Goal: Check status: Check status

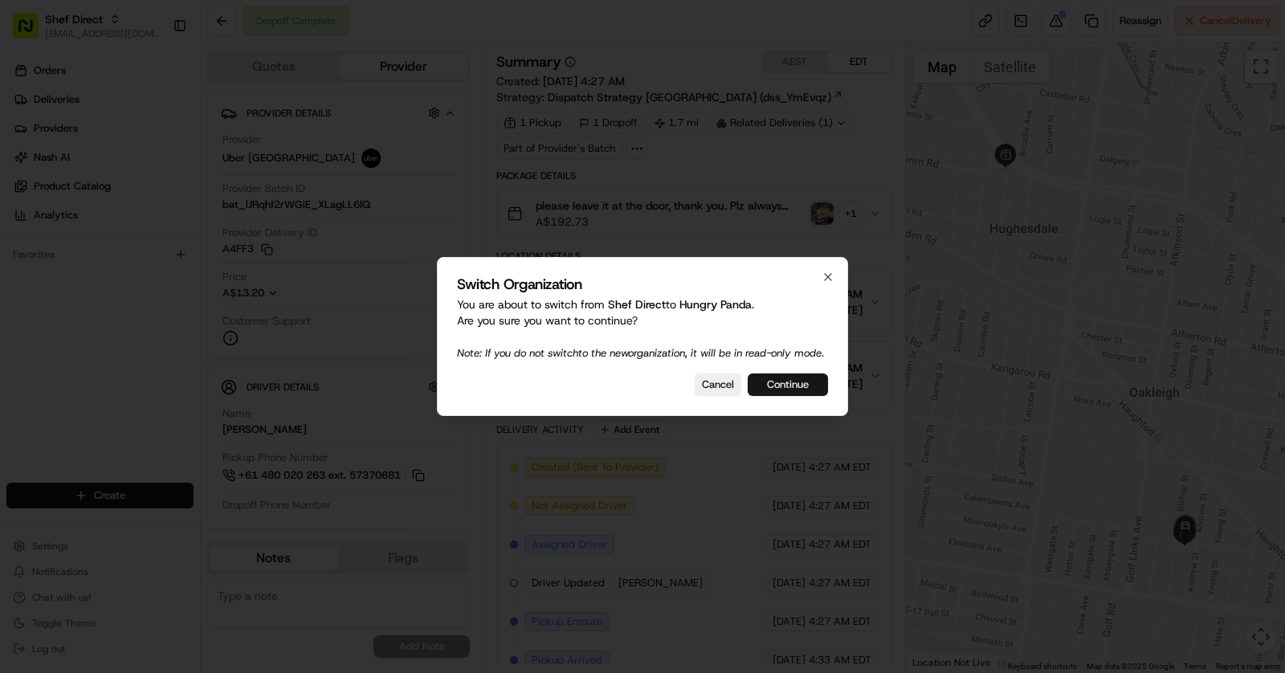
click at [789, 385] on button "Continue" at bounding box center [788, 384] width 80 height 22
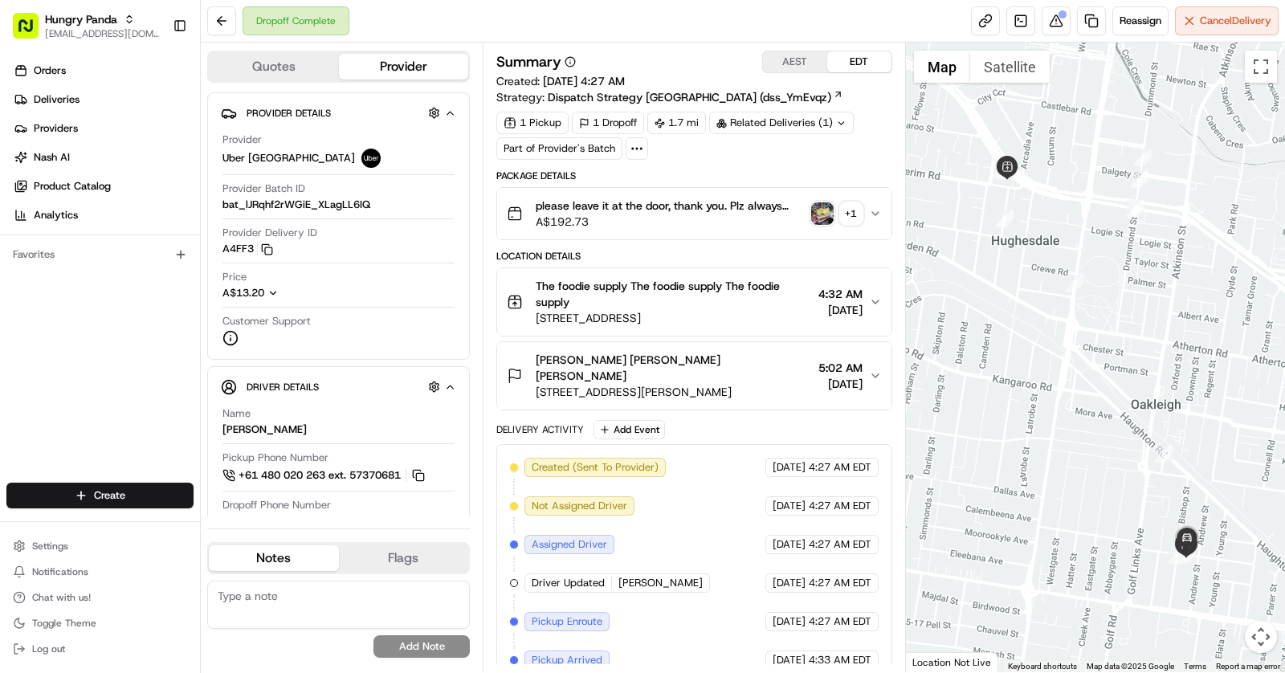
click at [821, 222] on div "please leave it at the door, thank you. Plz always check order number, call cus…" at bounding box center [688, 214] width 362 height 32
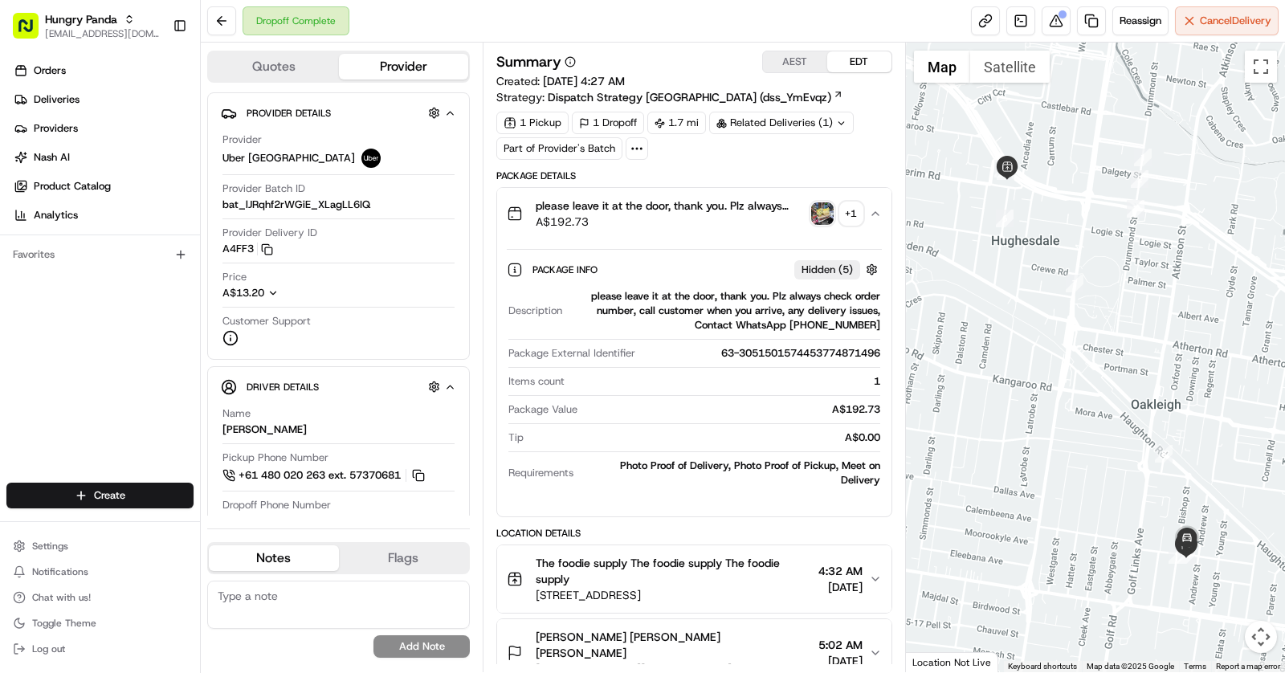
click at [823, 208] on img "button" at bounding box center [822, 213] width 22 height 22
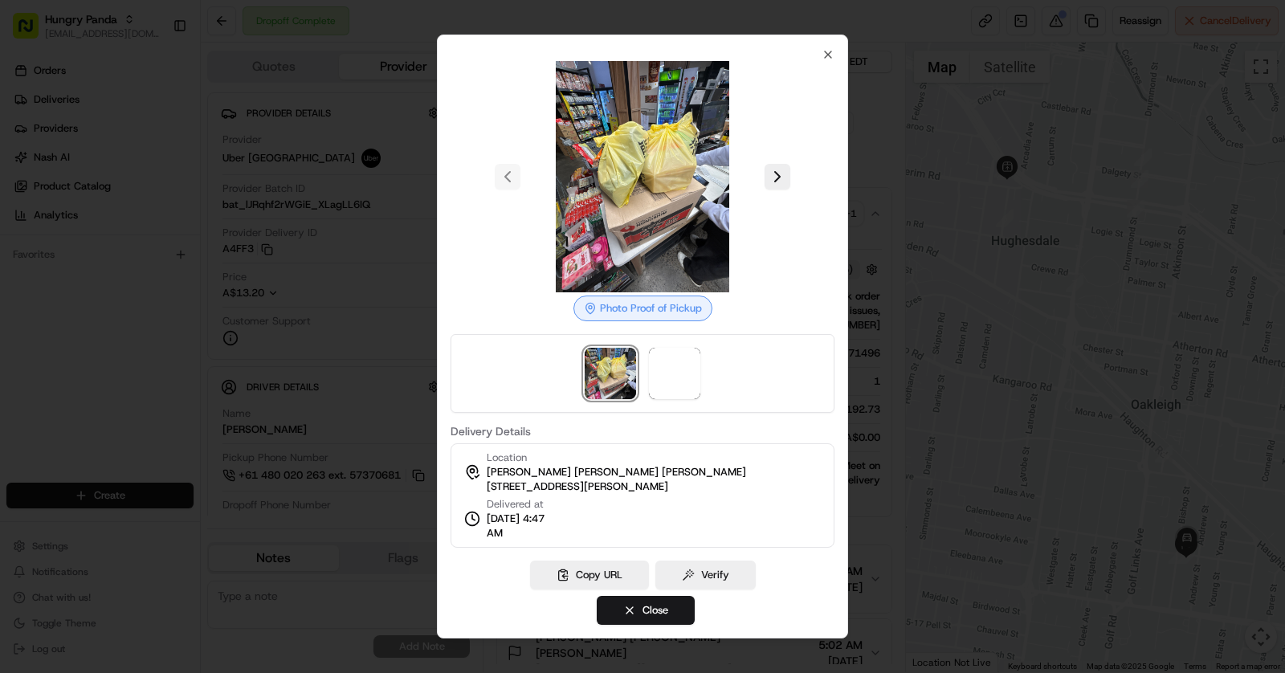
click at [907, 269] on div at bounding box center [642, 336] width 1285 height 673
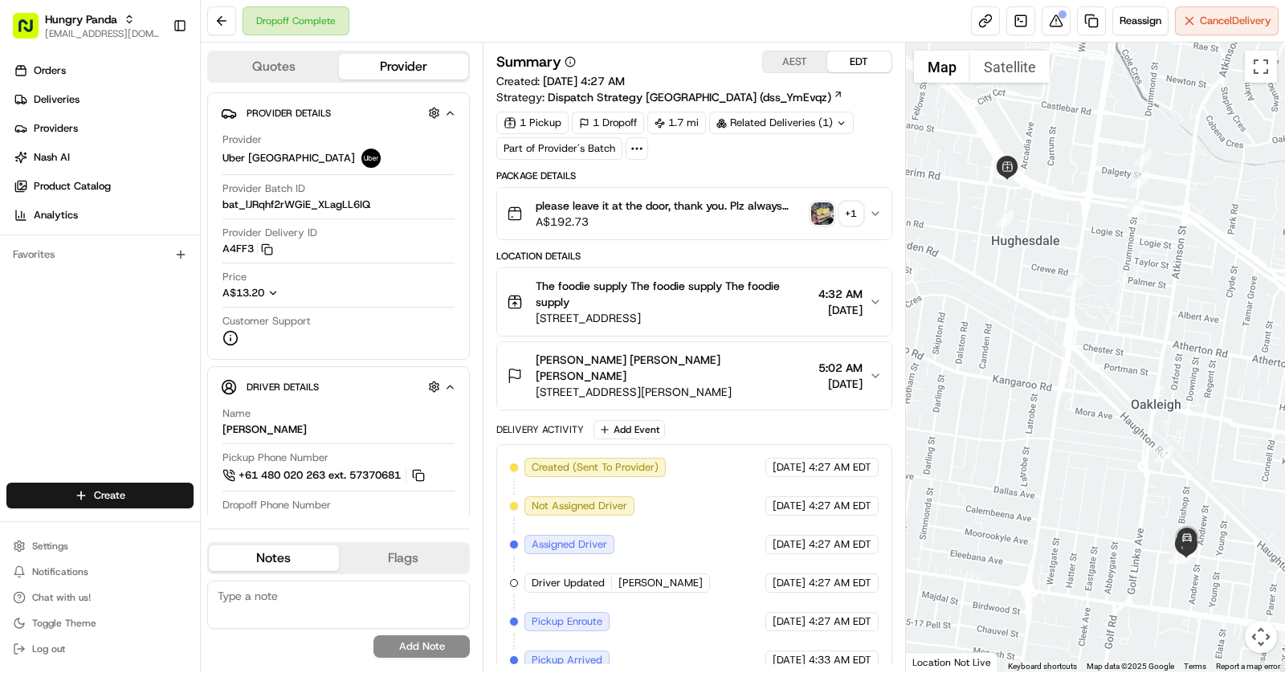
click at [850, 216] on div "+ 1" at bounding box center [851, 213] width 22 height 22
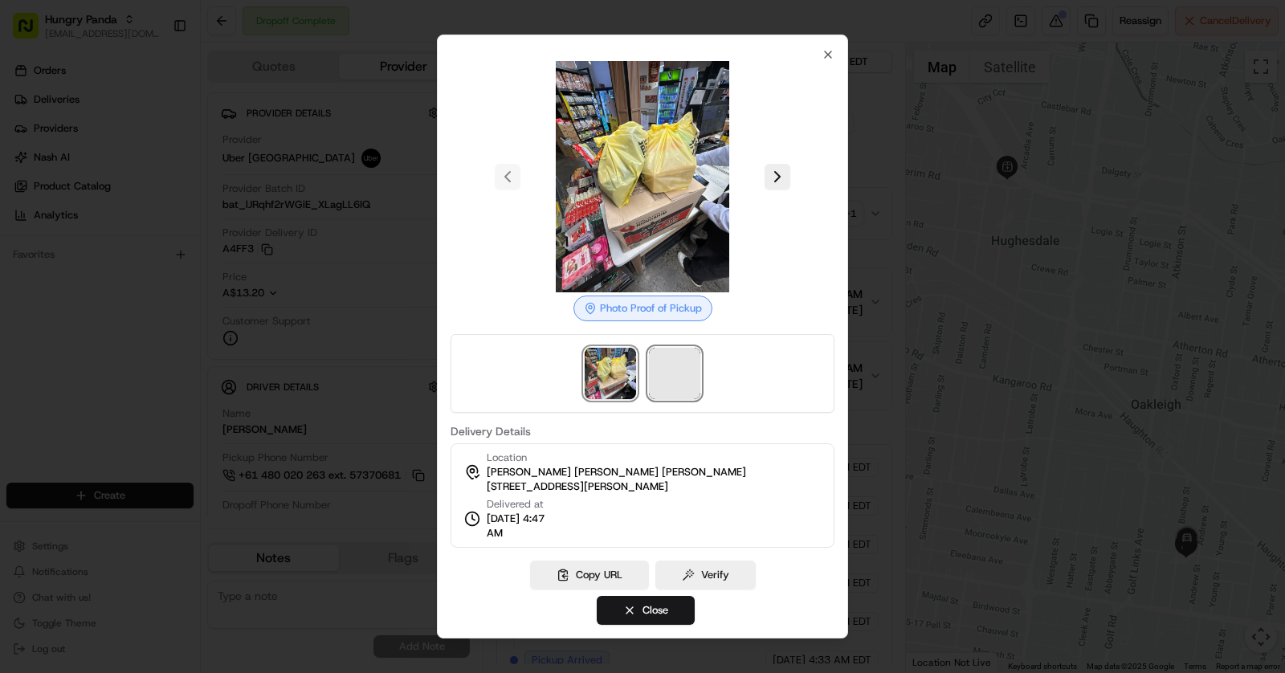
click at [683, 384] on span at bounding box center [674, 373] width 51 height 51
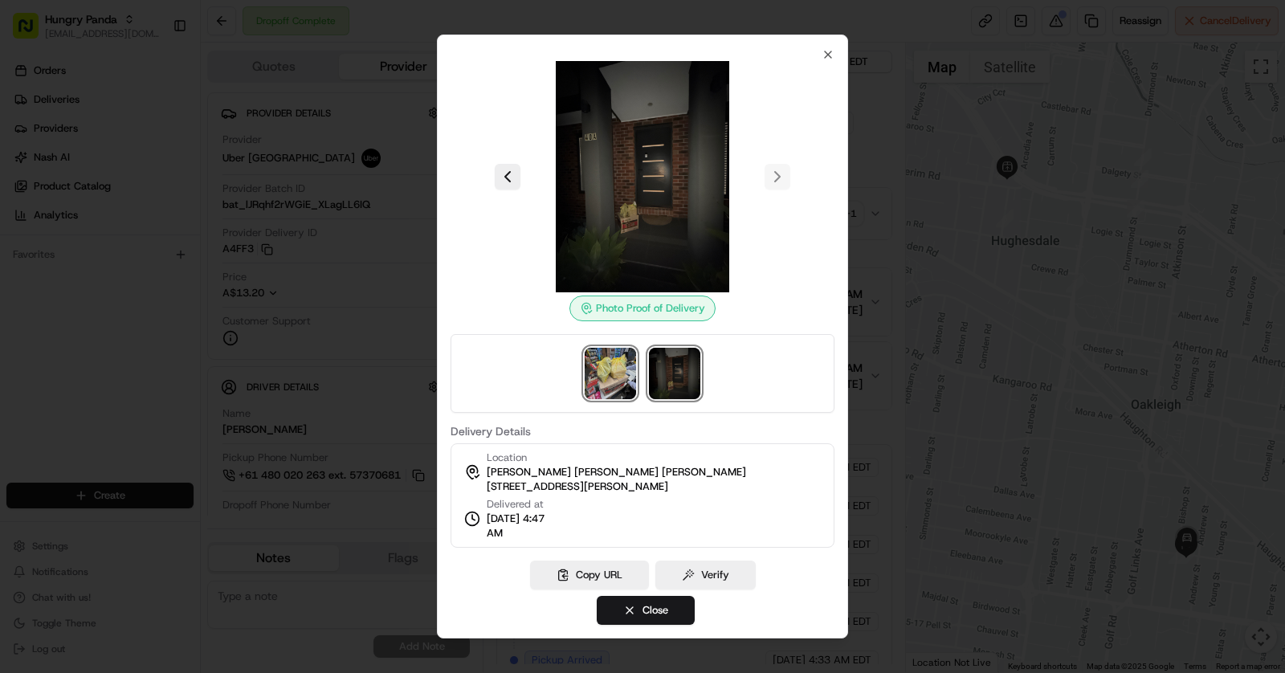
click at [604, 360] on img at bounding box center [610, 373] width 51 height 51
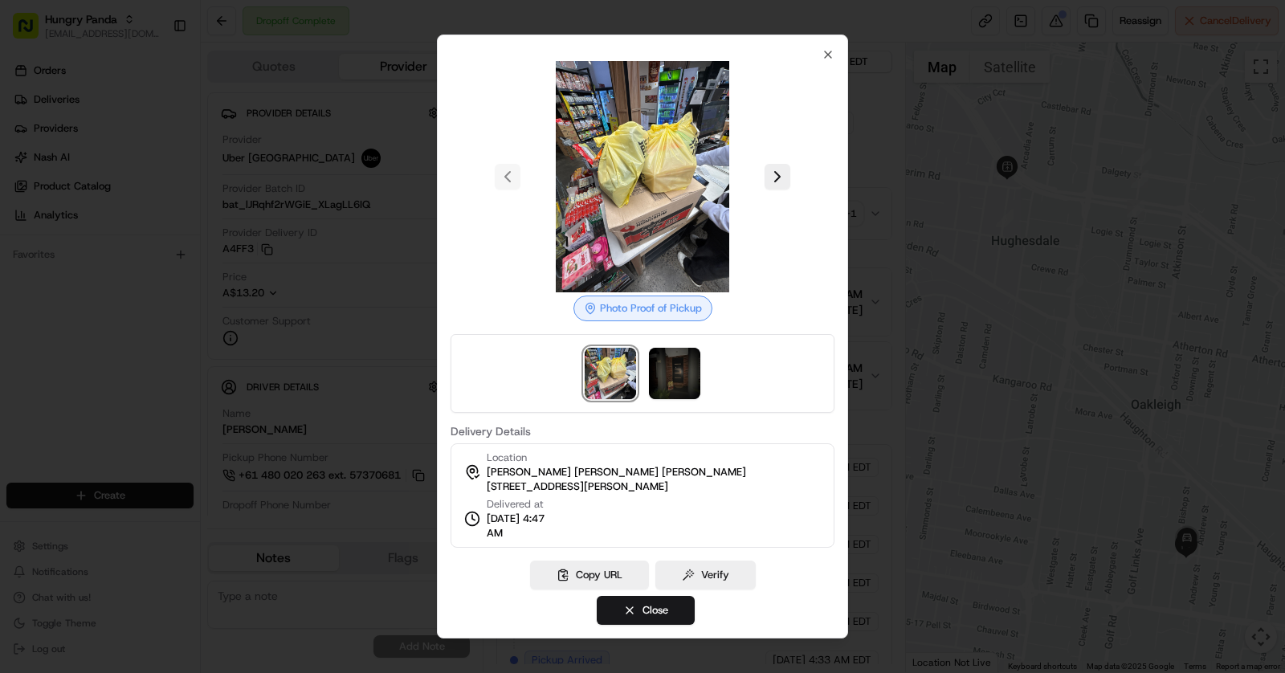
click at [900, 282] on div at bounding box center [642, 336] width 1285 height 673
